Goal: Information Seeking & Learning: Learn about a topic

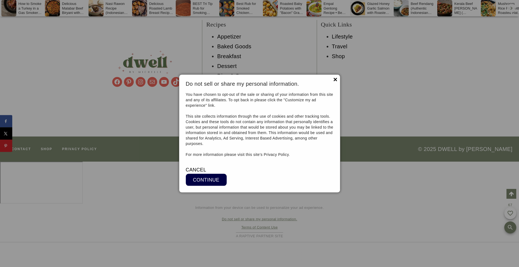
scroll to position [7236, 0]
